Goal: Navigation & Orientation: Find specific page/section

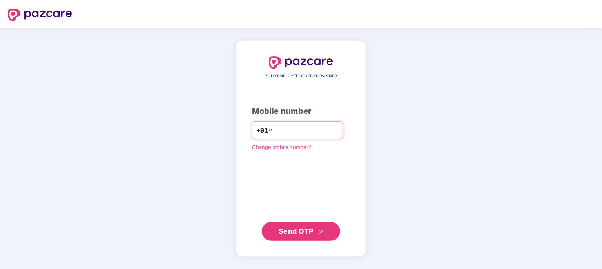
type input "**********"
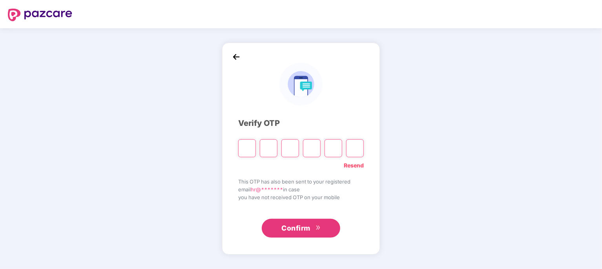
type input "*"
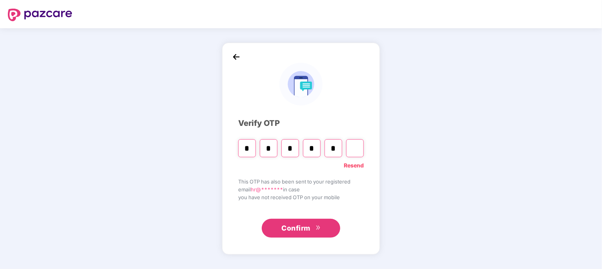
type input "*"
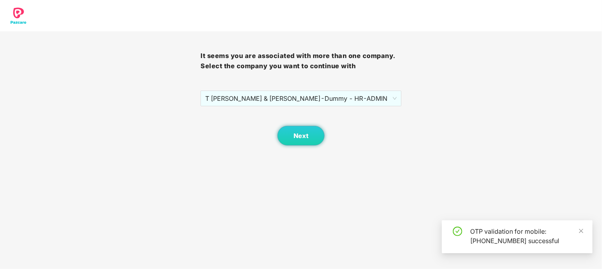
click at [348, 95] on span "T [PERSON_NAME] & TADIMALLA - Dummy - HR - ADMIN" at bounding box center [300, 98] width 191 height 15
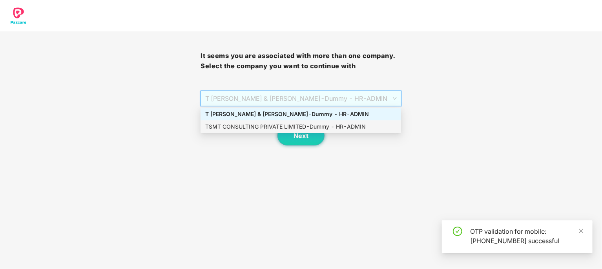
click at [320, 126] on div "TSMT CONSULTING PRIVATE LIMITED - Dummy - HR - ADMIN" at bounding box center [300, 127] width 191 height 9
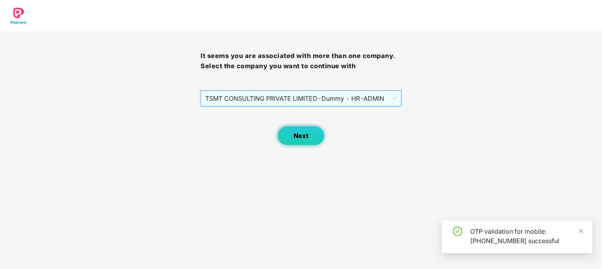
click at [319, 133] on button "Next" at bounding box center [301, 136] width 47 height 20
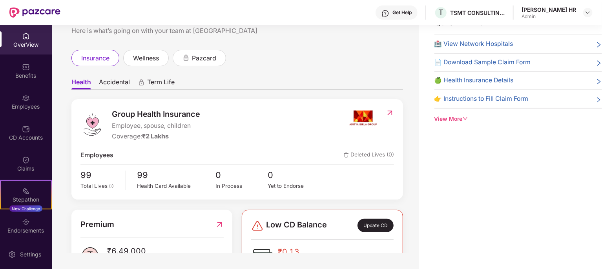
click at [33, 93] on div "Employees" at bounding box center [26, 101] width 52 height 29
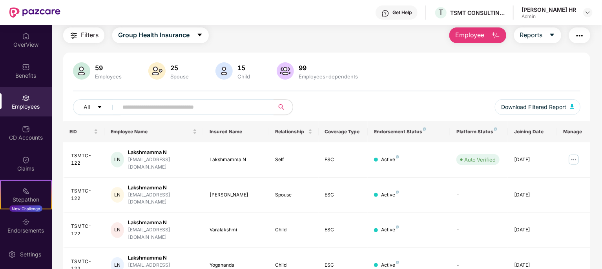
click at [185, 101] on input "text" at bounding box center [193, 107] width 141 height 12
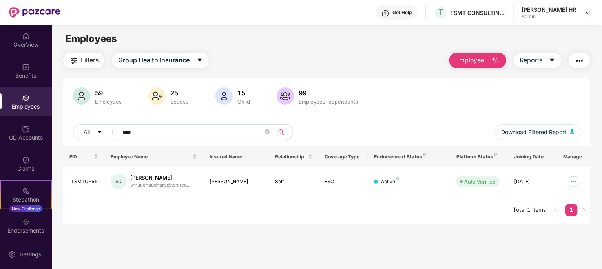
type input "****"
click at [31, 139] on div "CD Accounts" at bounding box center [26, 138] width 52 height 8
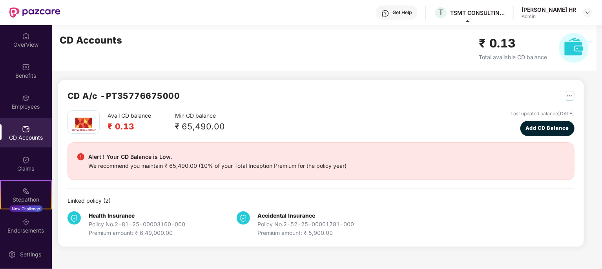
click at [587, 12] on img at bounding box center [588, 12] width 6 height 6
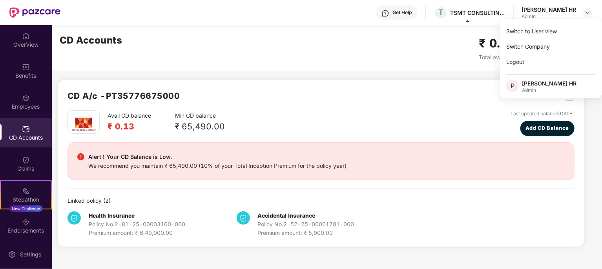
click at [550, 46] on div "Switch Company" at bounding box center [551, 46] width 102 height 15
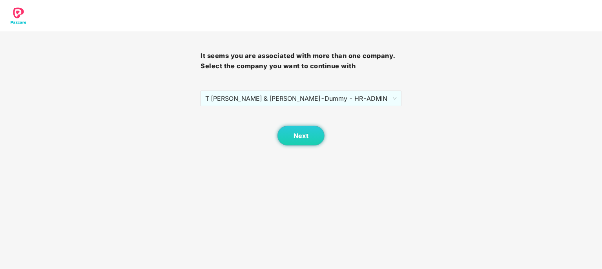
click at [384, 97] on span "T [PERSON_NAME] & TADIMALLA - Dummy - HR - ADMIN" at bounding box center [300, 98] width 191 height 15
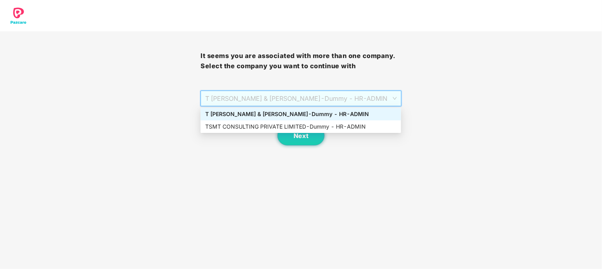
click at [373, 114] on div "T [PERSON_NAME] & TADIMALLA - Dummy - HR - ADMIN" at bounding box center [300, 114] width 191 height 9
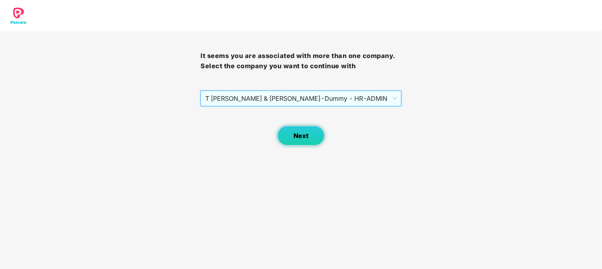
click at [304, 132] on span "Next" at bounding box center [301, 135] width 15 height 7
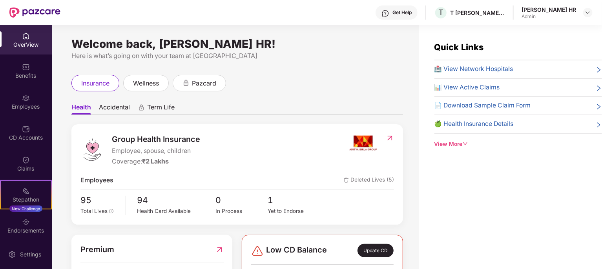
click at [16, 113] on div "Employees" at bounding box center [26, 101] width 52 height 29
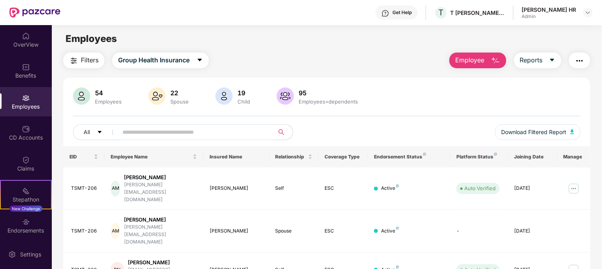
click at [14, 143] on div "CD Accounts" at bounding box center [26, 132] width 52 height 29
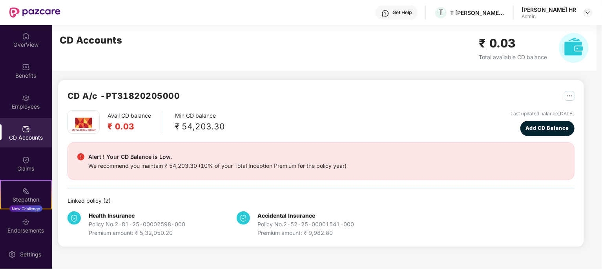
click at [18, 44] on div "OverView" at bounding box center [26, 45] width 52 height 8
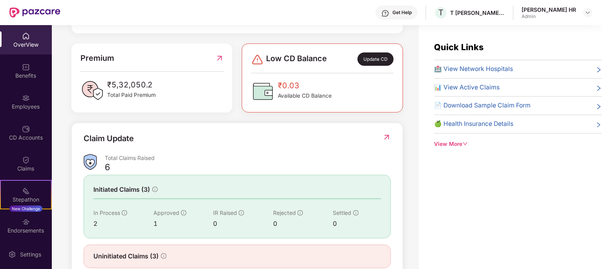
scroll to position [196, 0]
